Goal: Task Accomplishment & Management: Use online tool/utility

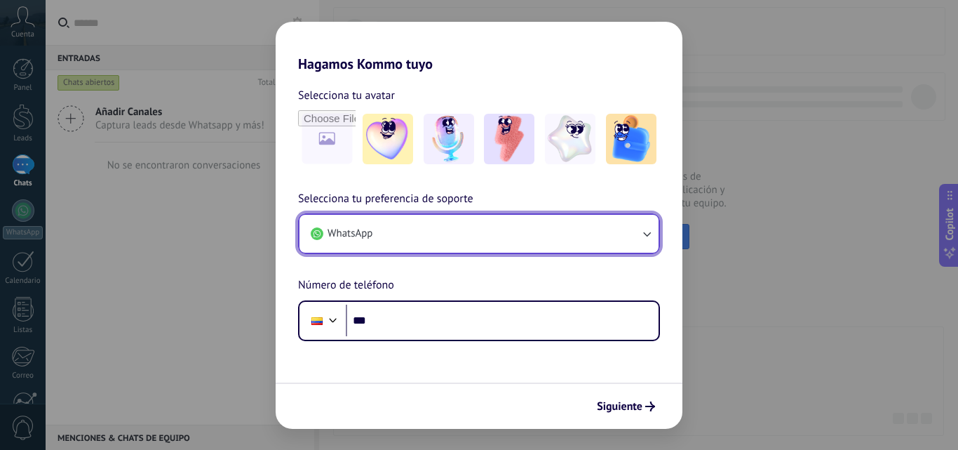
click at [502, 238] on button "WhatsApp" at bounding box center [479, 234] width 359 height 38
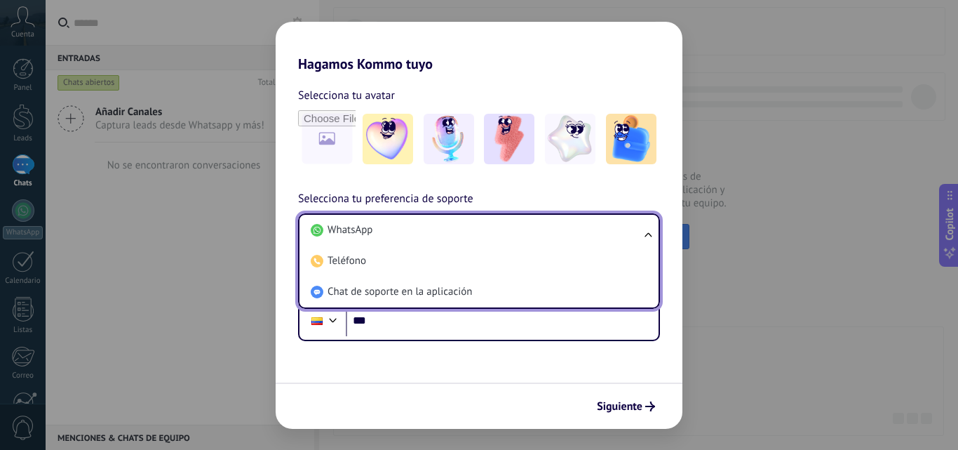
click at [502, 238] on li "WhatsApp" at bounding box center [476, 230] width 342 height 31
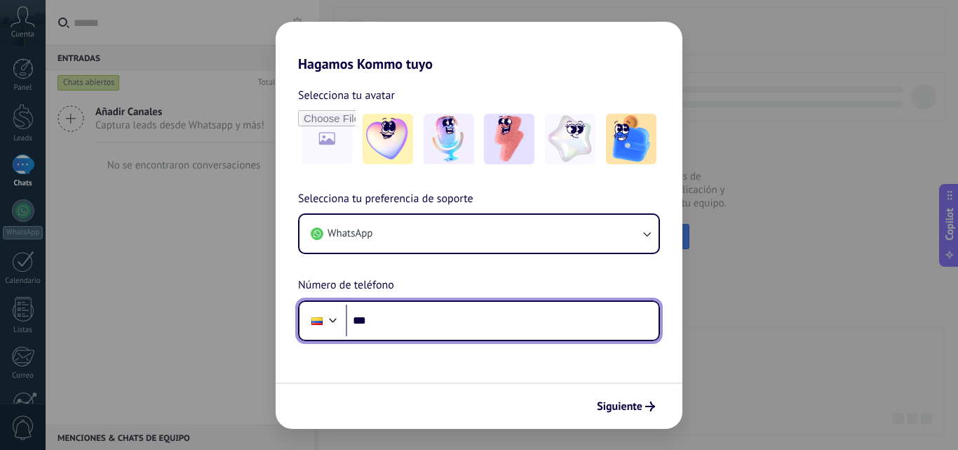
click at [419, 319] on input "***" at bounding box center [502, 321] width 313 height 32
type input "**********"
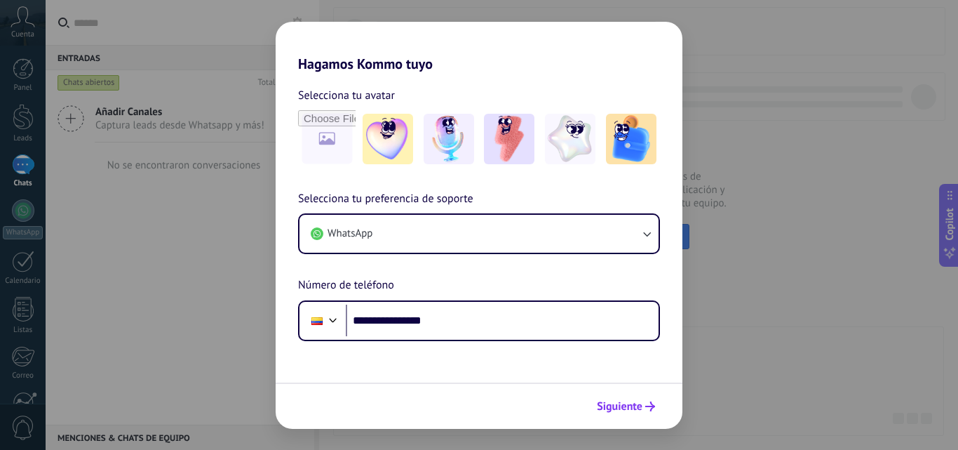
click at [646, 410] on icon "submit" at bounding box center [651, 406] width 10 height 10
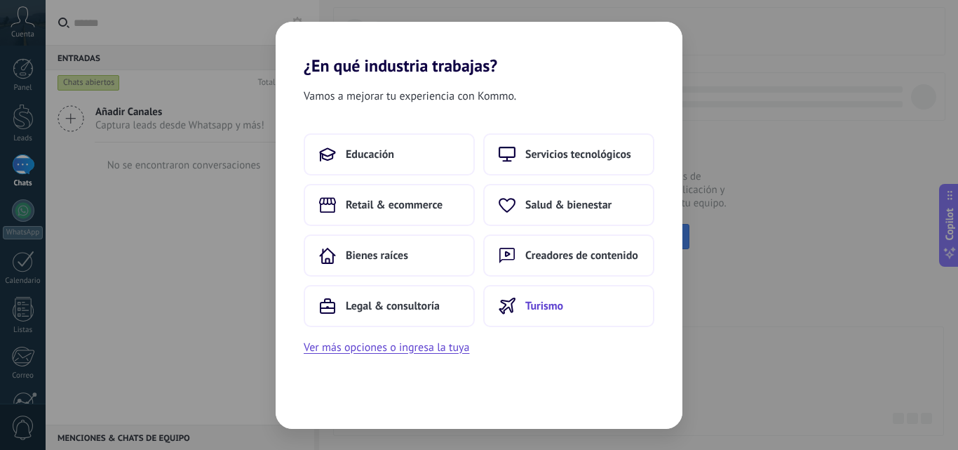
click at [560, 304] on span "Turismo" at bounding box center [545, 306] width 38 height 14
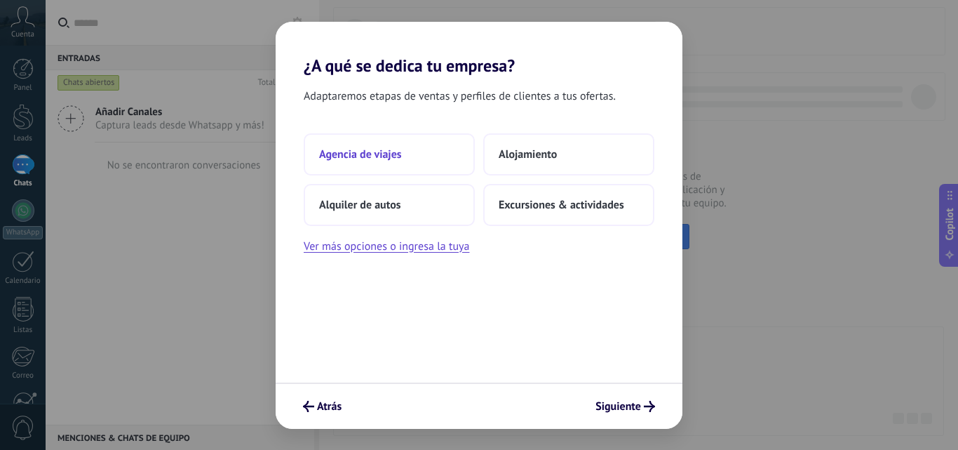
click at [417, 160] on button "Agencia de viajes" at bounding box center [389, 154] width 171 height 42
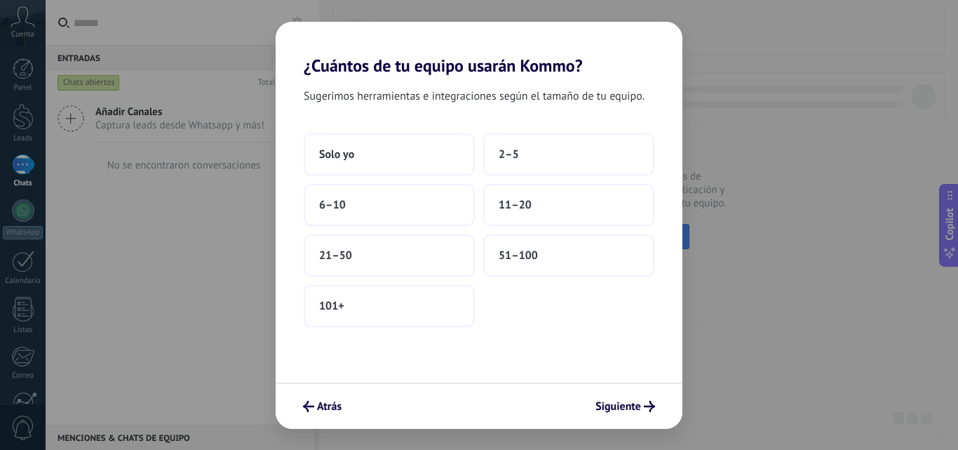
click at [417, 160] on button "Solo yo" at bounding box center [389, 154] width 171 height 42
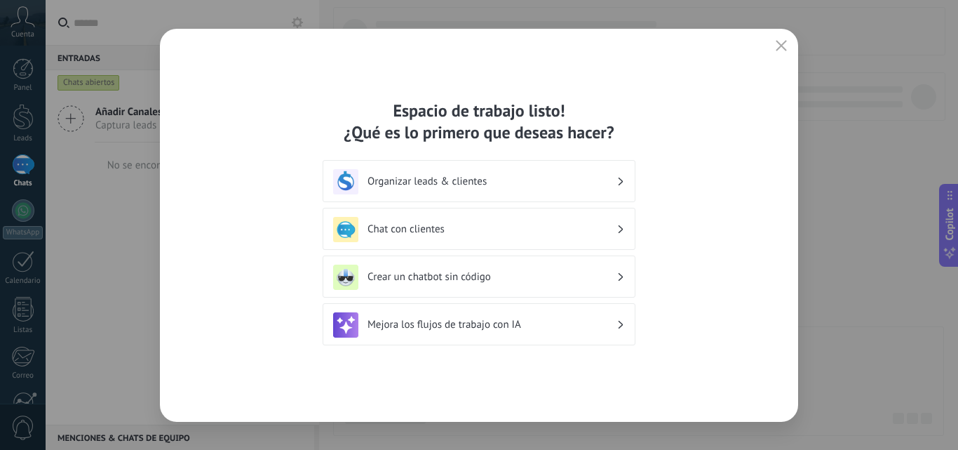
click at [504, 274] on h3 "Crear un chatbot sin código" at bounding box center [492, 276] width 249 height 13
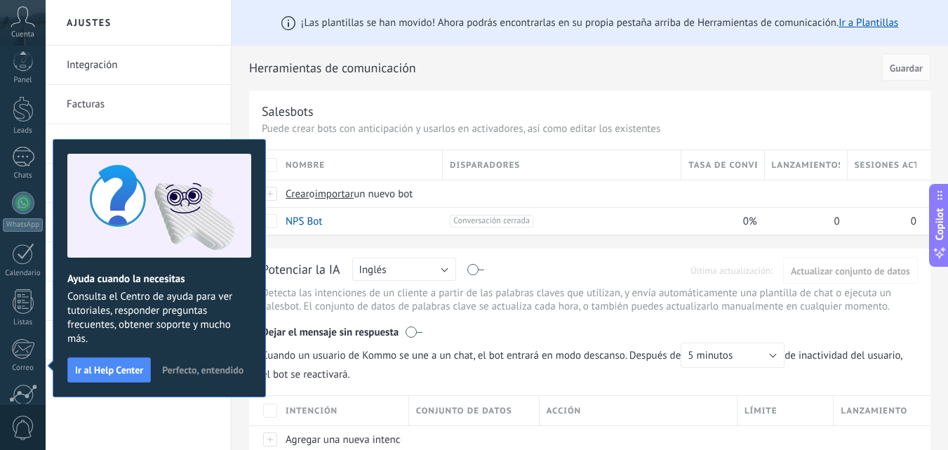
scroll to position [134, 0]
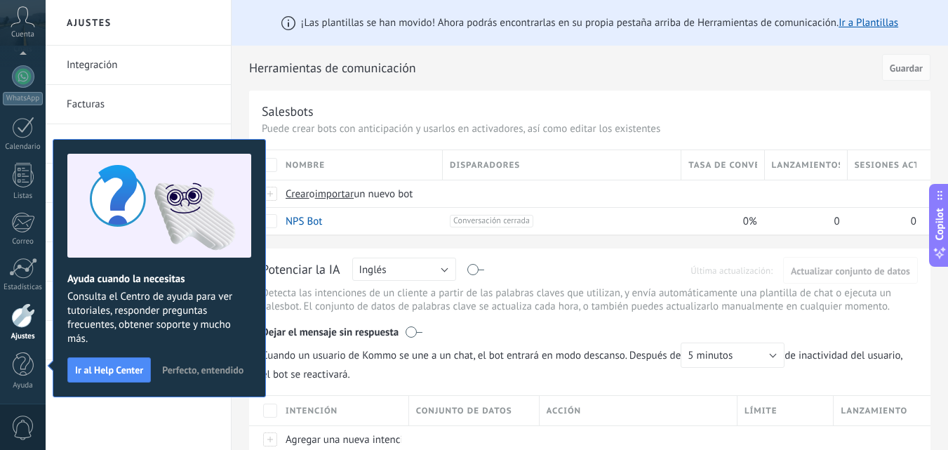
click at [218, 373] on span "Perfecto, entendido" at bounding box center [202, 370] width 81 height 10
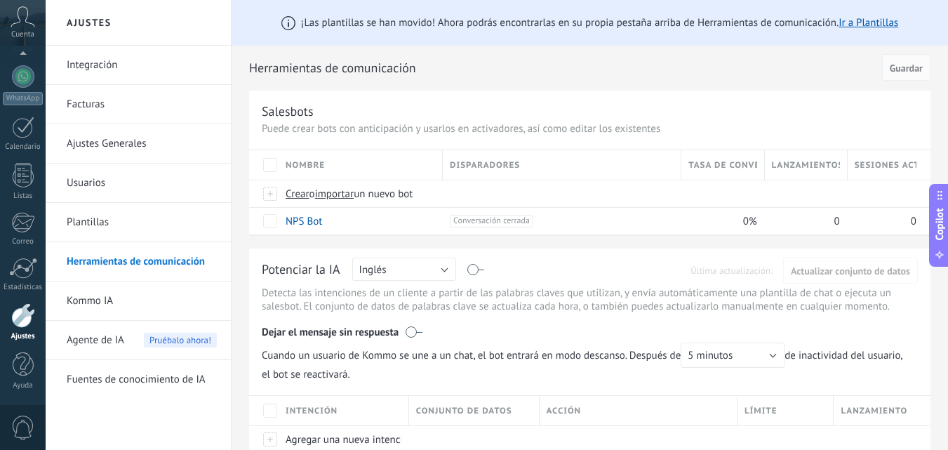
click at [79, 67] on link "Integración" at bounding box center [142, 65] width 150 height 39
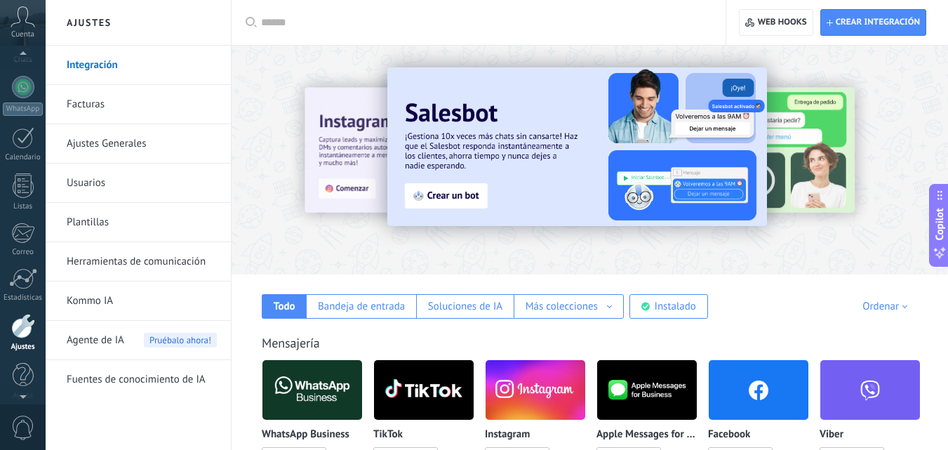
scroll to position [121, 0]
click at [27, 97] on div at bounding box center [23, 89] width 22 height 22
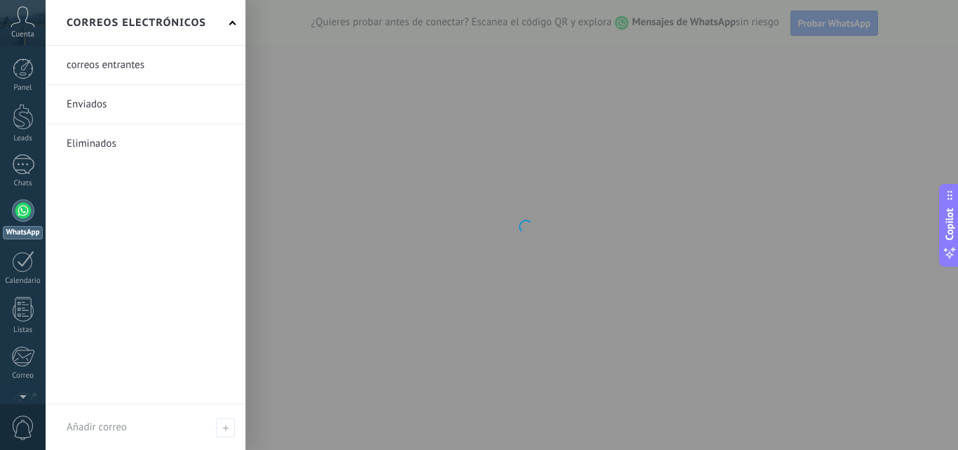
click at [103, 109] on link at bounding box center [146, 104] width 200 height 39
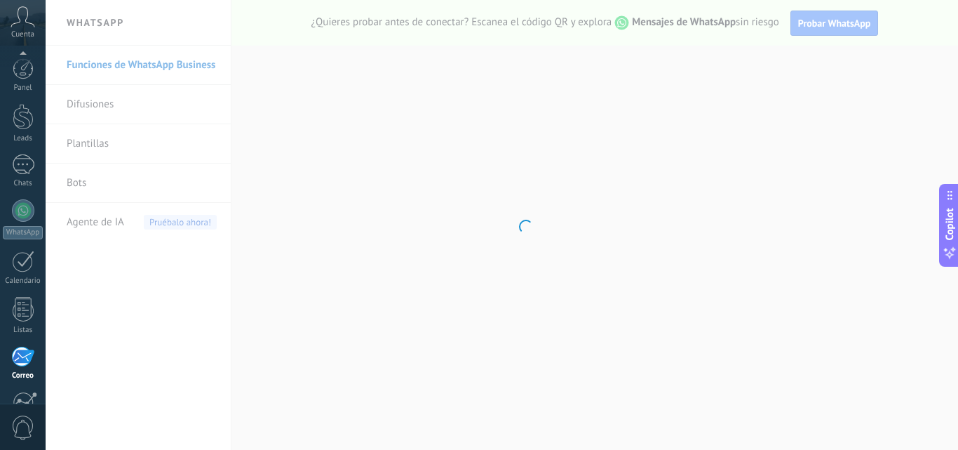
scroll to position [134, 0]
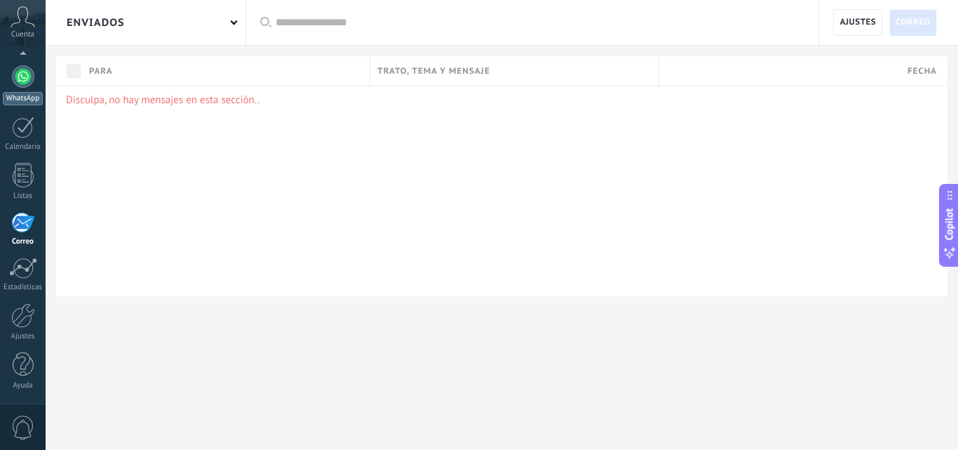
click at [27, 89] on link "WhatsApp" at bounding box center [23, 85] width 46 height 40
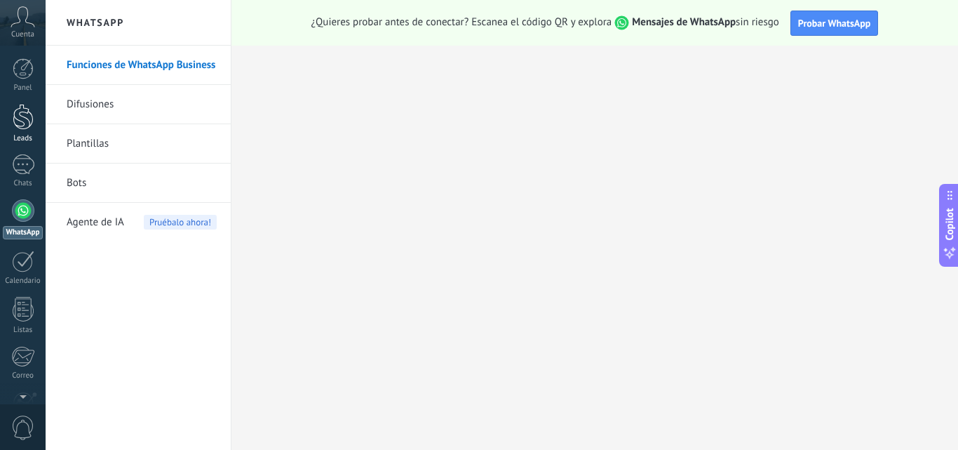
click at [28, 124] on div at bounding box center [23, 117] width 21 height 26
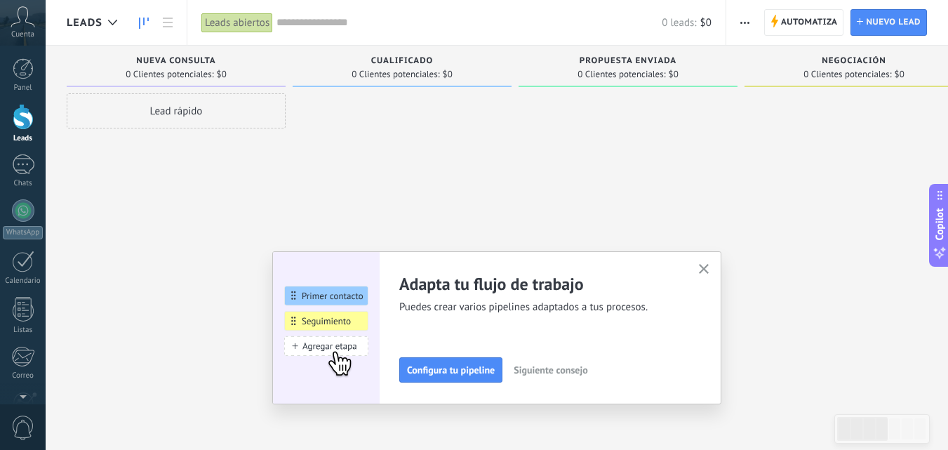
click at [189, 118] on div "Lead rápido" at bounding box center [176, 110] width 219 height 35
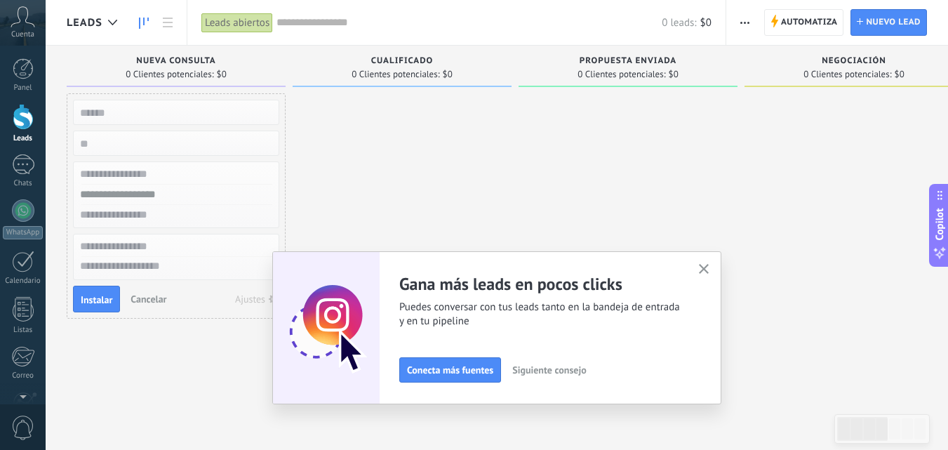
click at [137, 114] on input "text" at bounding box center [174, 112] width 205 height 20
type input "*"
drag, startPoint x: 195, startPoint y: 62, endPoint x: 196, endPoint y: 71, distance: 8.4
click at [195, 67] on div "Nueva consulta" at bounding box center [176, 62] width 205 height 12
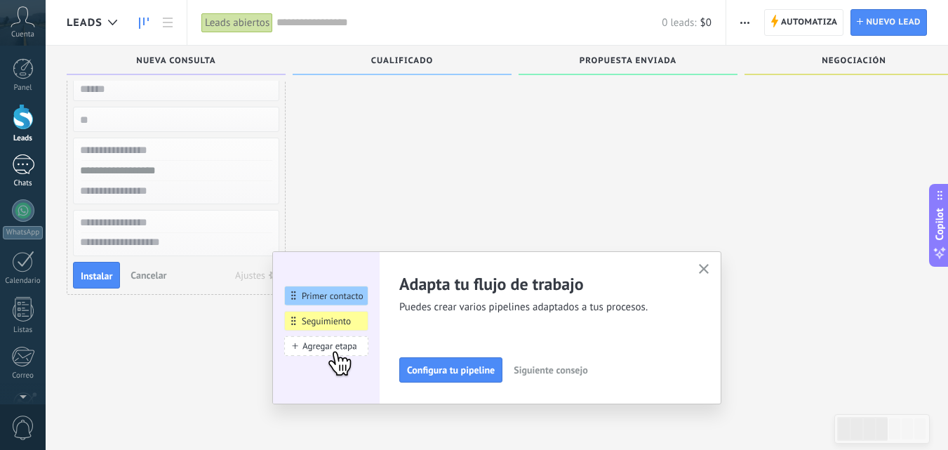
click at [26, 175] on link "Chats" at bounding box center [23, 171] width 46 height 34
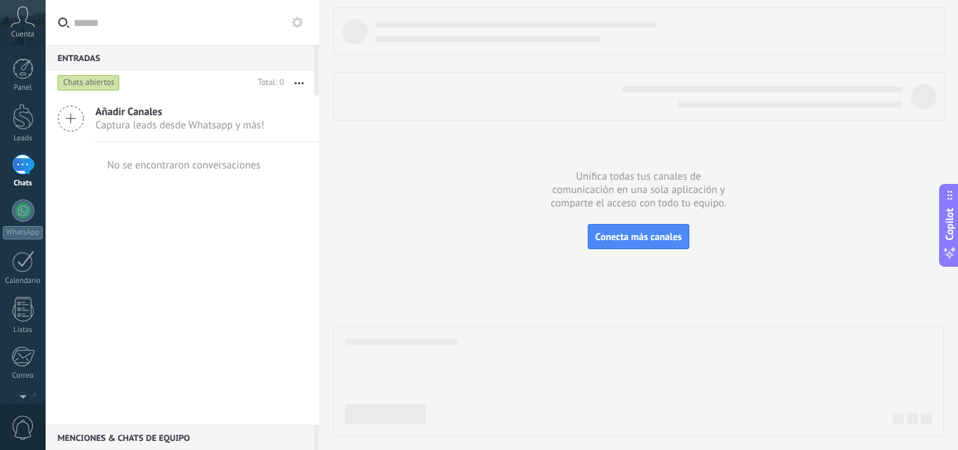
click at [32, 38] on span "Cuenta" at bounding box center [22, 34] width 23 height 9
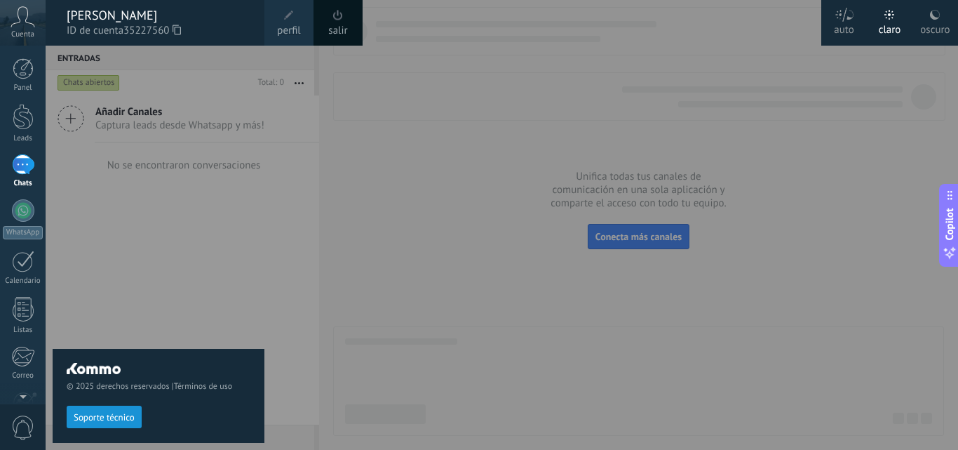
click at [466, 194] on div at bounding box center [525, 225] width 958 height 450
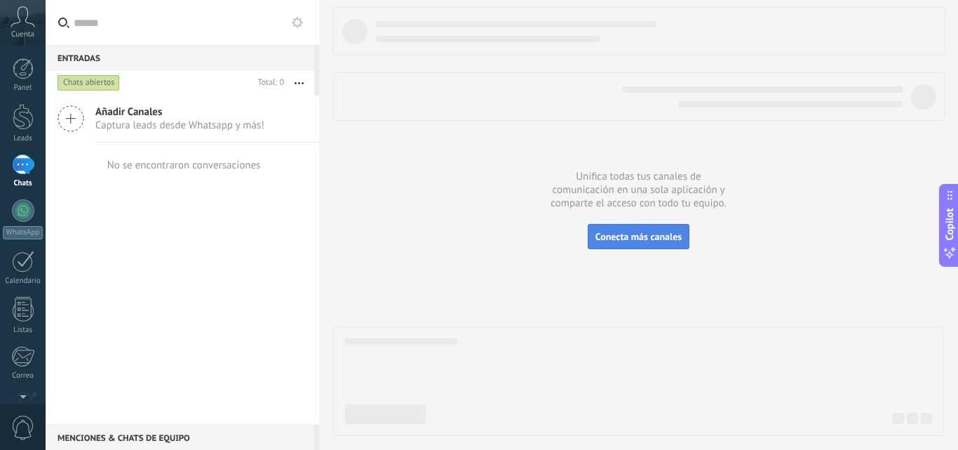
click at [674, 230] on button "Conecta más canales" at bounding box center [639, 236] width 102 height 25
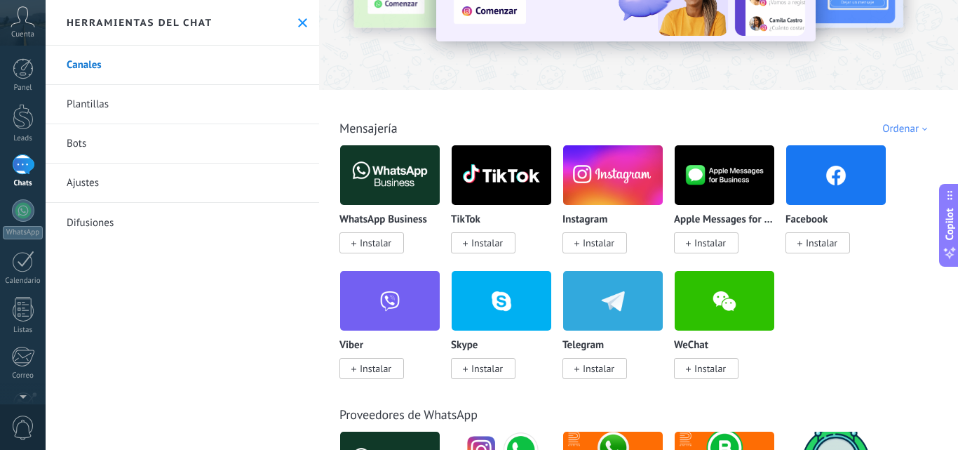
scroll to position [140, 0]
